Goal: Information Seeking & Learning: Learn about a topic

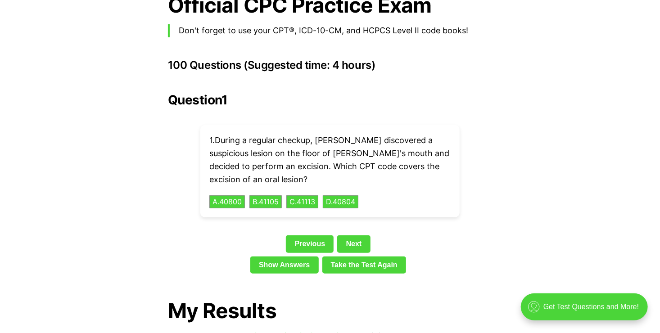
scroll to position [1981, 0]
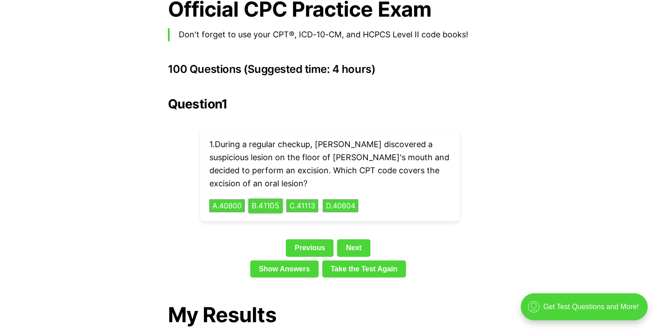
click at [273, 199] on button "B . 41105" at bounding box center [265, 206] width 34 height 14
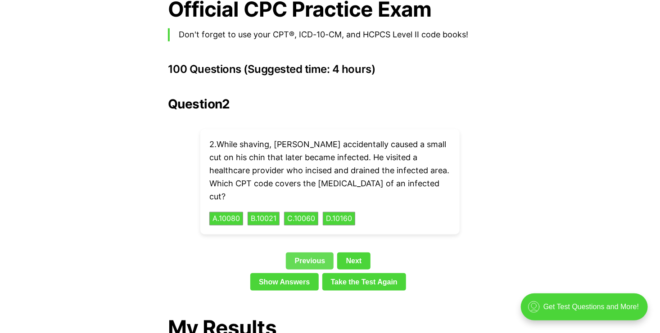
click at [315, 253] on link "Previous" at bounding box center [310, 261] width 48 height 17
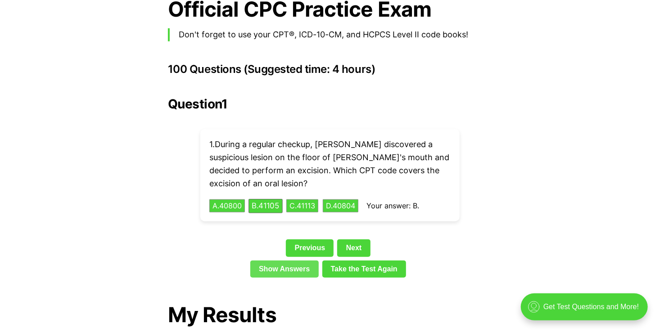
click at [295, 261] on link "Show Answers" at bounding box center [284, 269] width 68 height 17
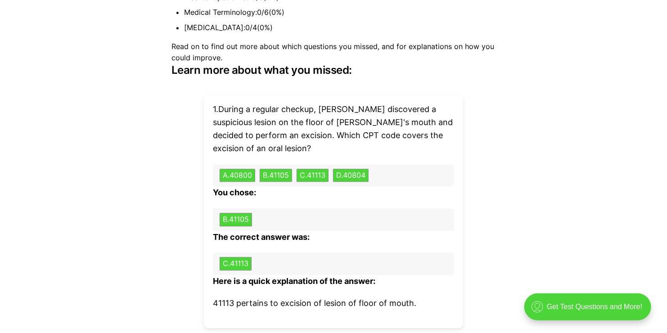
scroll to position [2726, 0]
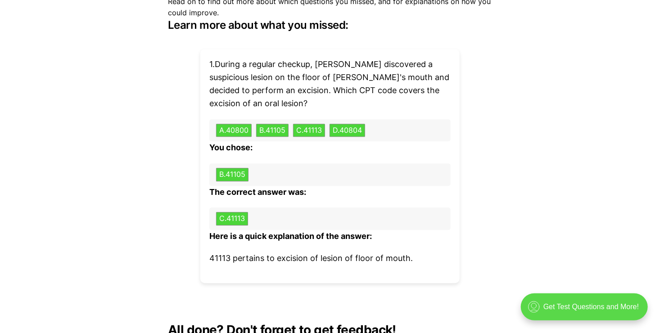
click at [561, 311] on div ".cls-1{fill:none;stroke:currentColor;stroke-linecap:round;stroke-linejoin:round…" at bounding box center [583, 306] width 127 height 27
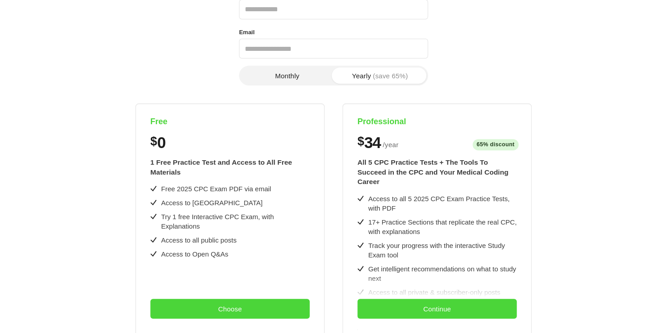
scroll to position [180, 0]
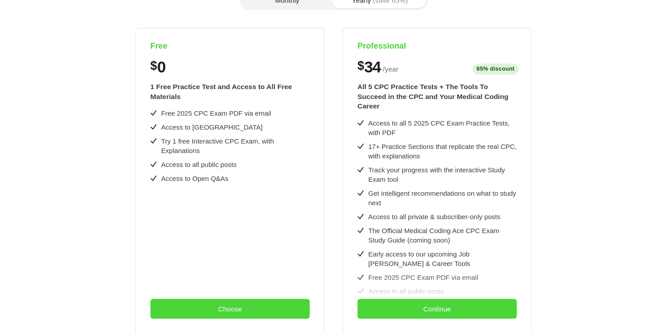
scroll to position [1981, 0]
